Goal: Find specific page/section: Find specific page/section

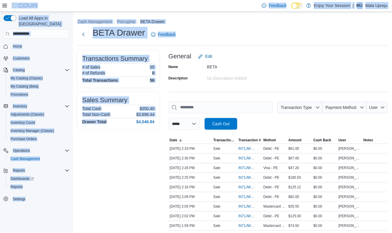
drag, startPoint x: 121, startPoint y: 182, endPoint x: 106, endPoint y: 1, distance: 181.2
